Goal: Task Accomplishment & Management: Use online tool/utility

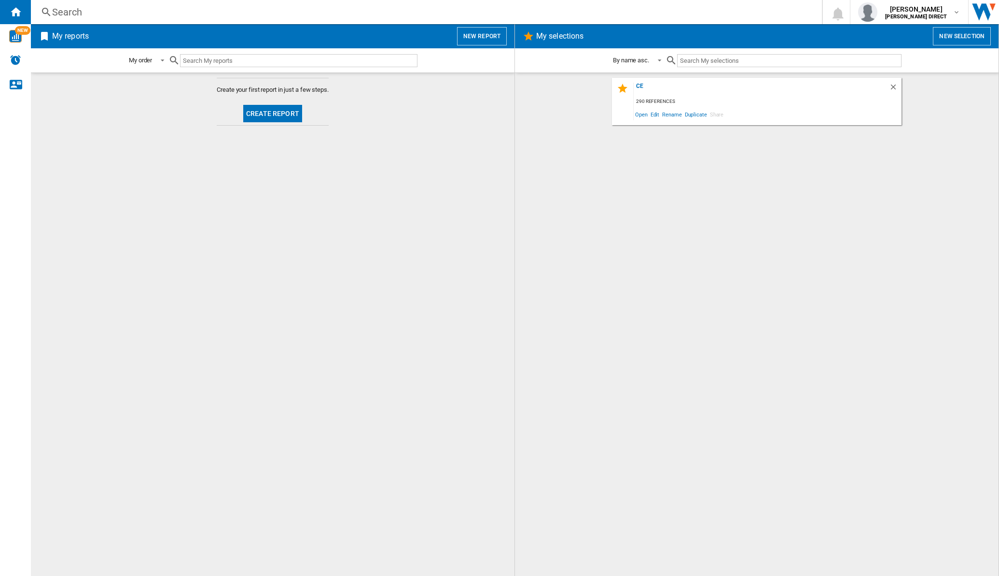
click at [632, 84] on div at bounding box center [625, 89] width 17 height 13
click at [637, 84] on div "ce" at bounding box center [761, 89] width 255 height 13
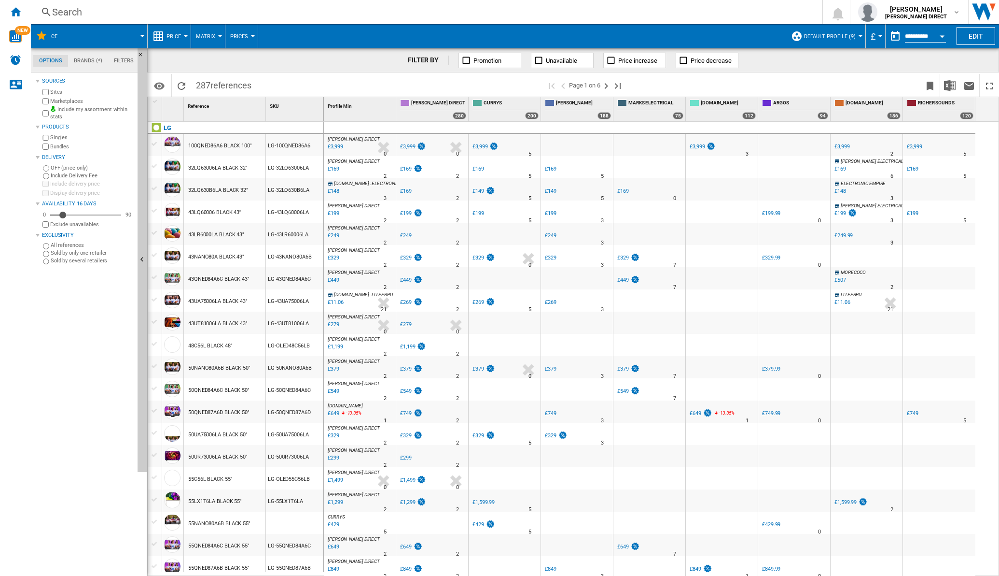
click at [203, 39] on span "Matrix" at bounding box center [205, 36] width 19 height 6
drag, startPoint x: 202, startPoint y: 79, endPoint x: 137, endPoint y: 106, distance: 71.0
click at [202, 80] on span "Ranking" at bounding box center [211, 83] width 26 height 9
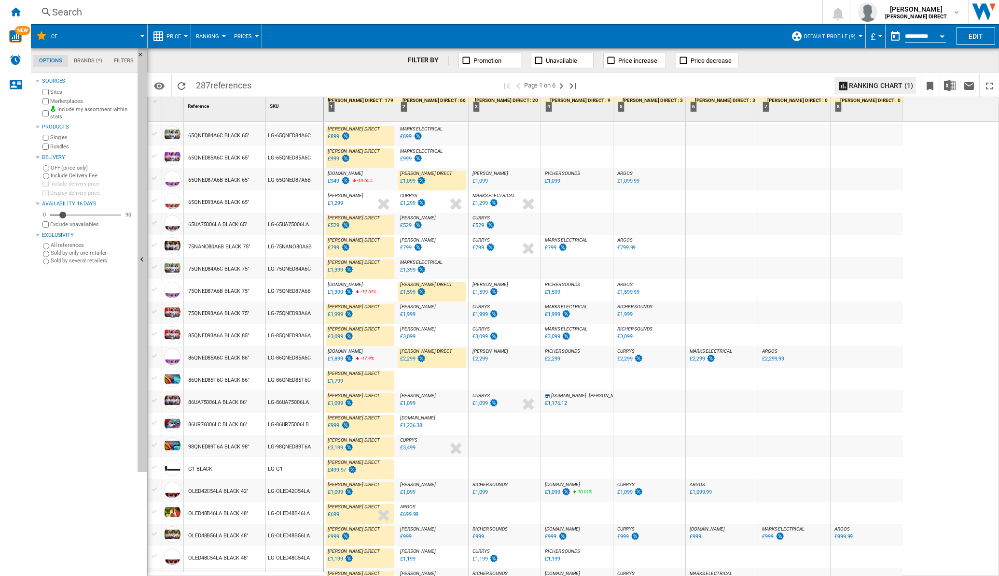
scroll to position [667, 0]
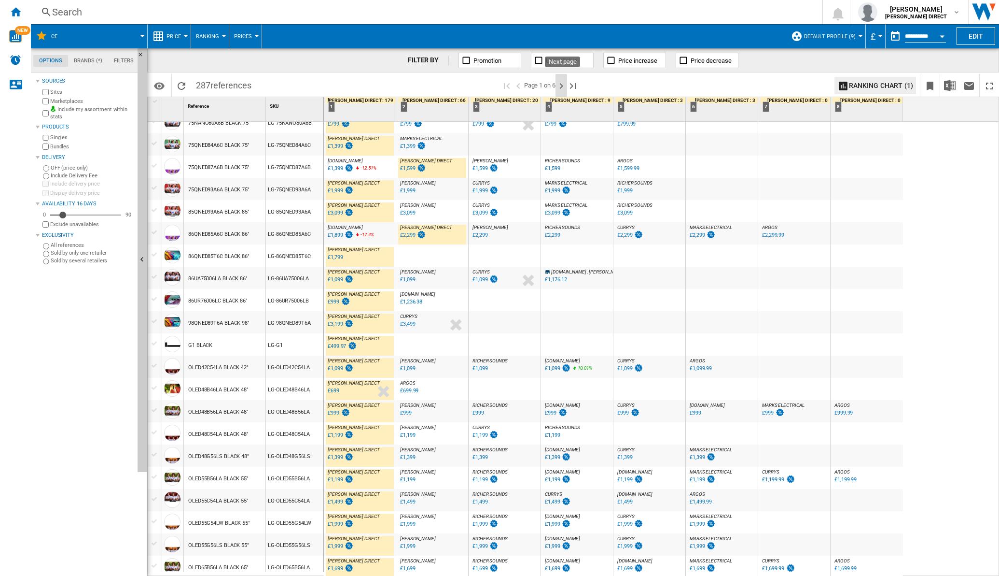
click at [564, 85] on ng-md-icon "Next page" at bounding box center [562, 86] width 12 height 12
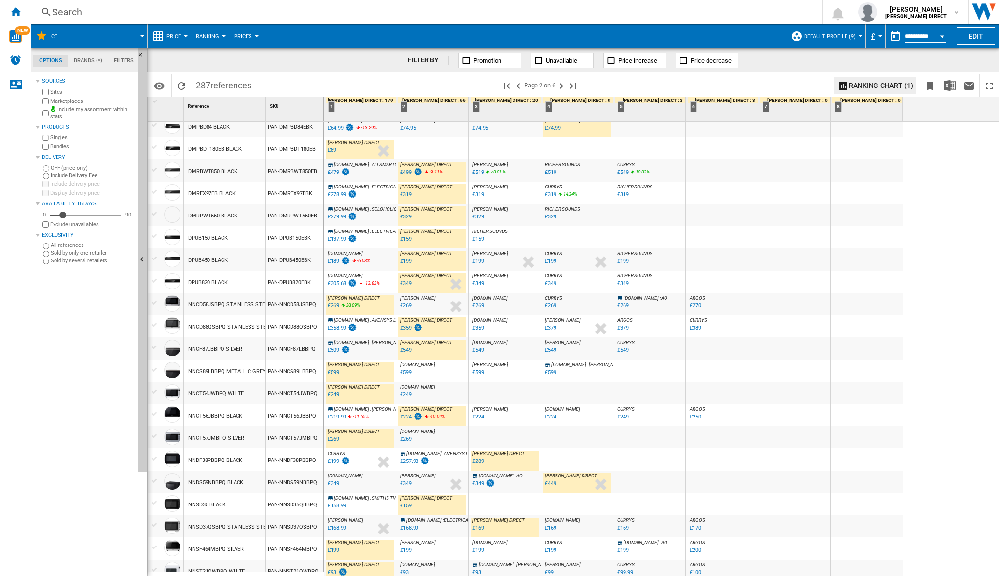
scroll to position [678, 0]
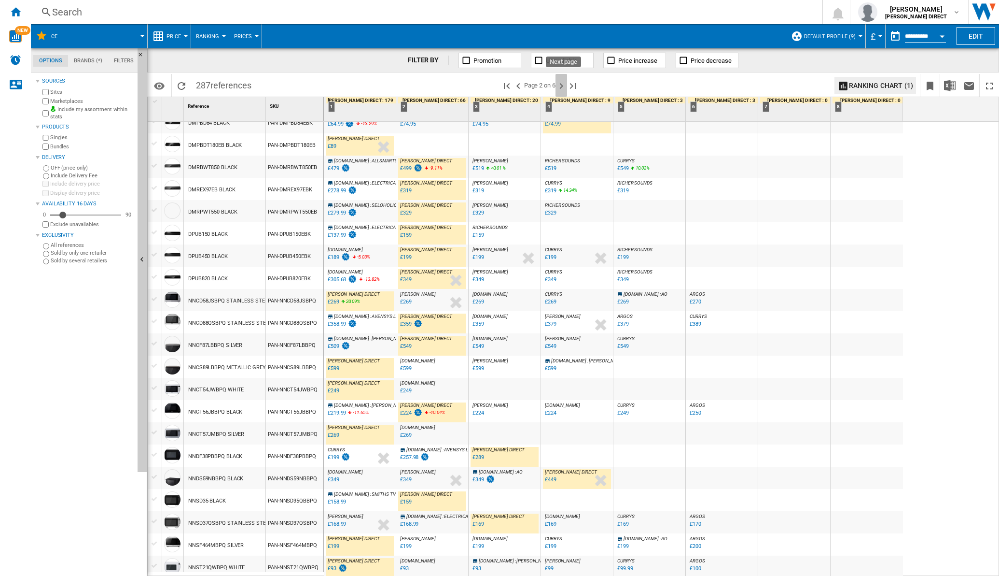
click at [563, 82] on ng-md-icon "Next page" at bounding box center [562, 86] width 12 height 12
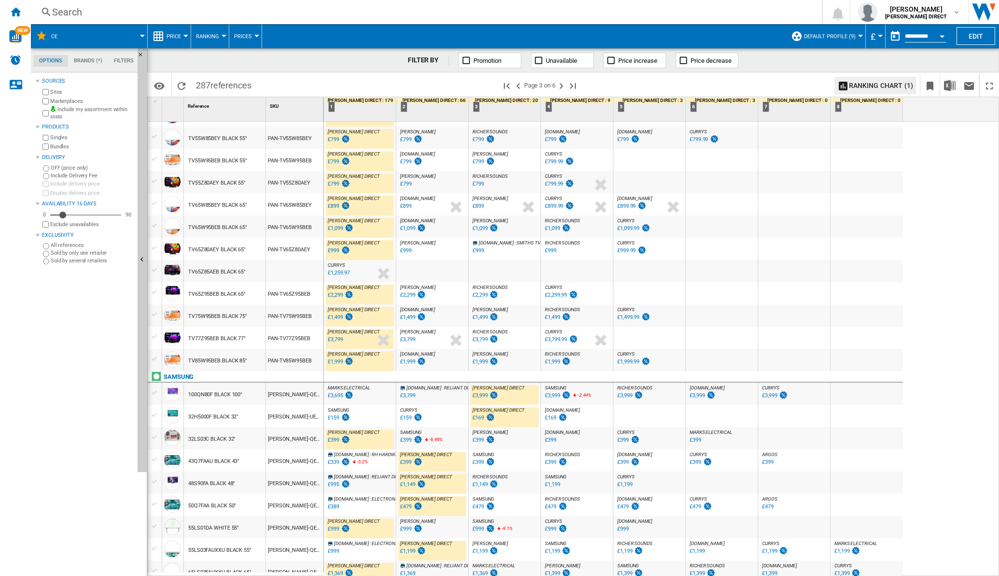
scroll to position [678, 0]
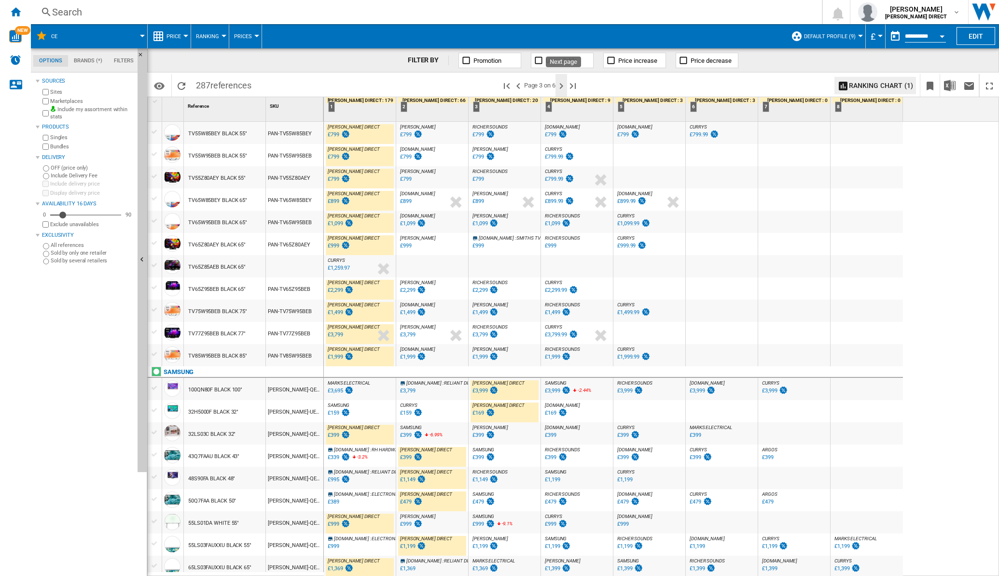
click at [565, 85] on ng-md-icon "Next page" at bounding box center [562, 86] width 12 height 12
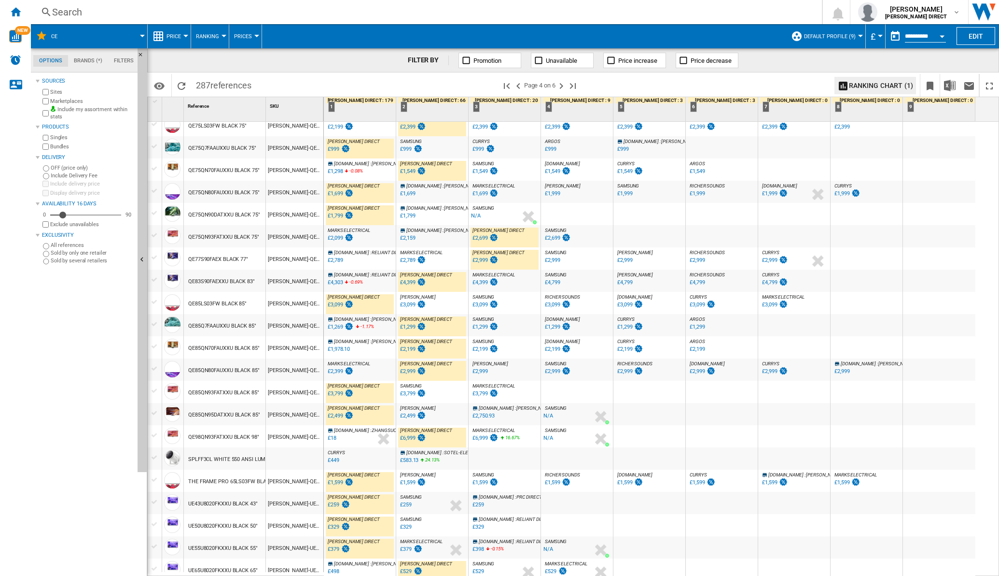
scroll to position [667, 0]
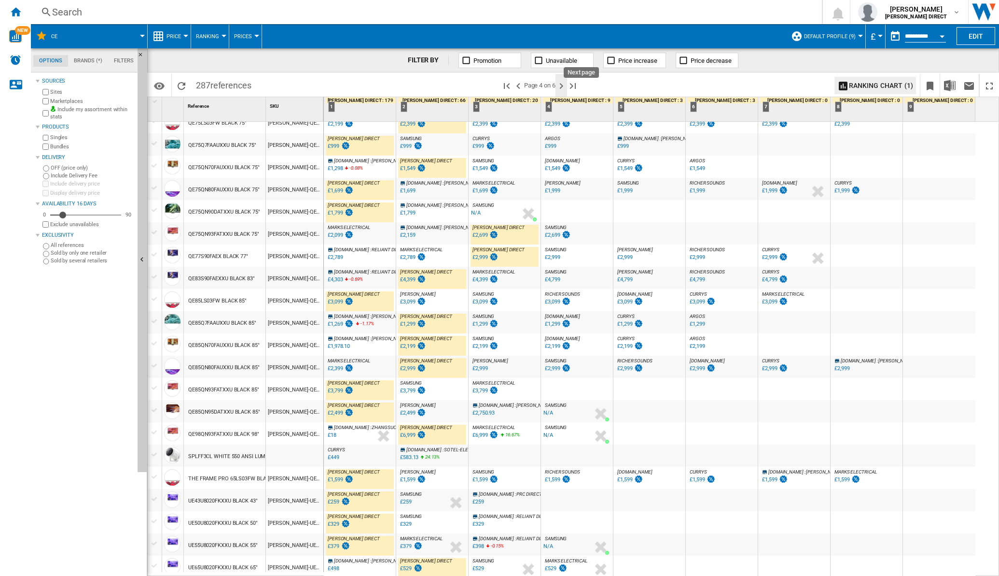
click at [566, 84] on ng-md-icon "Next page" at bounding box center [562, 86] width 12 height 12
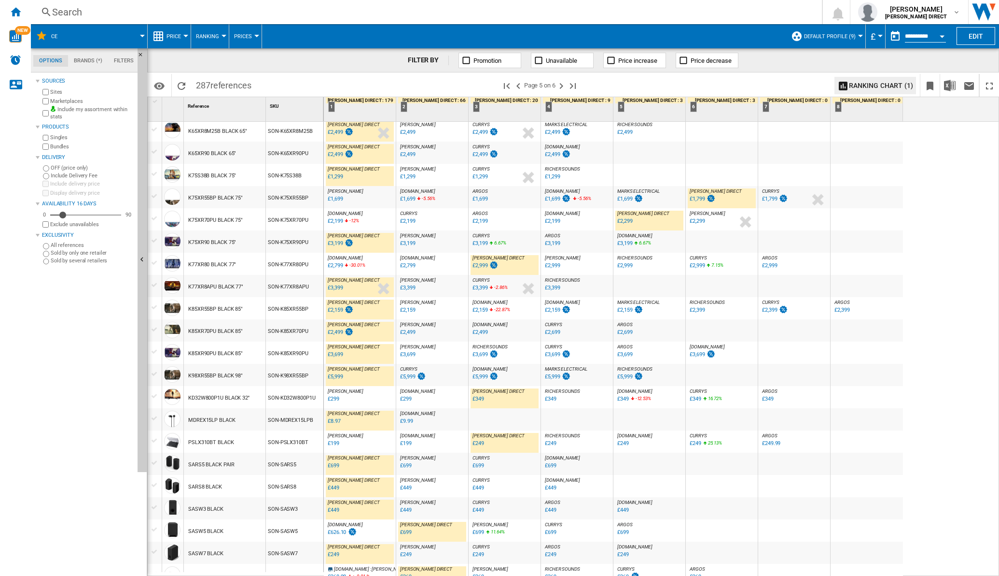
scroll to position [678, 0]
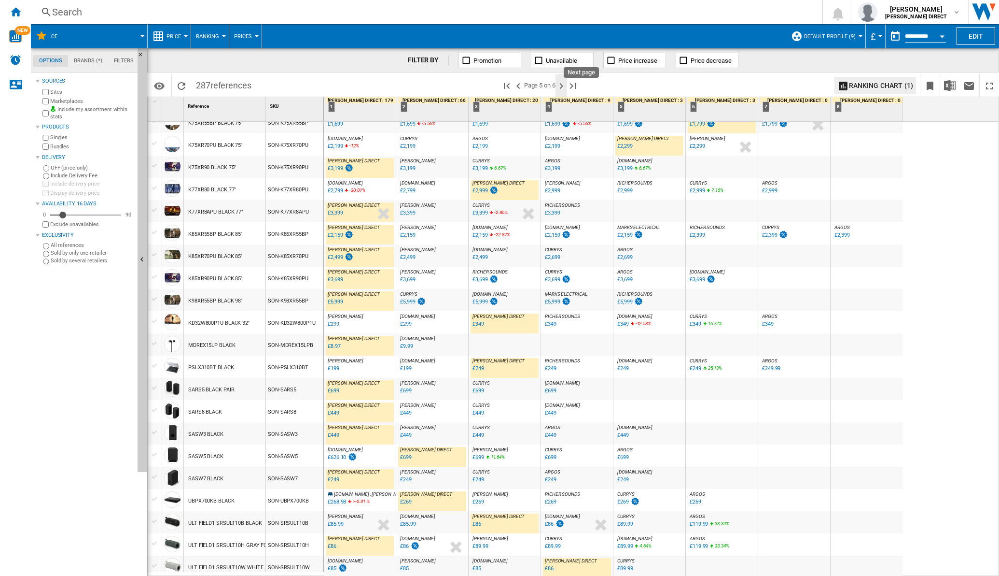
click at [563, 84] on ng-md-icon "Next page" at bounding box center [562, 86] width 12 height 12
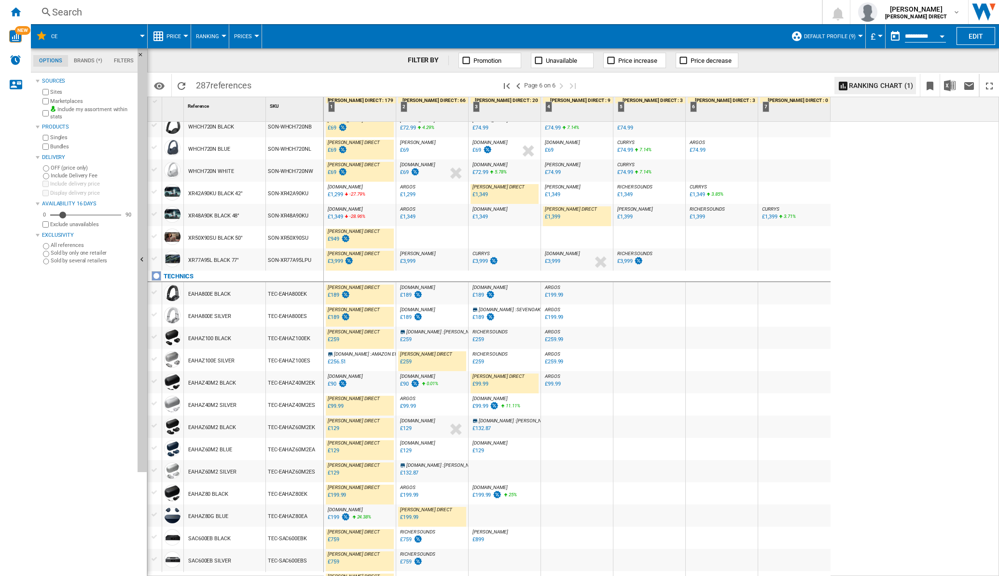
scroll to position [390, 0]
